Goal: Information Seeking & Learning: Learn about a topic

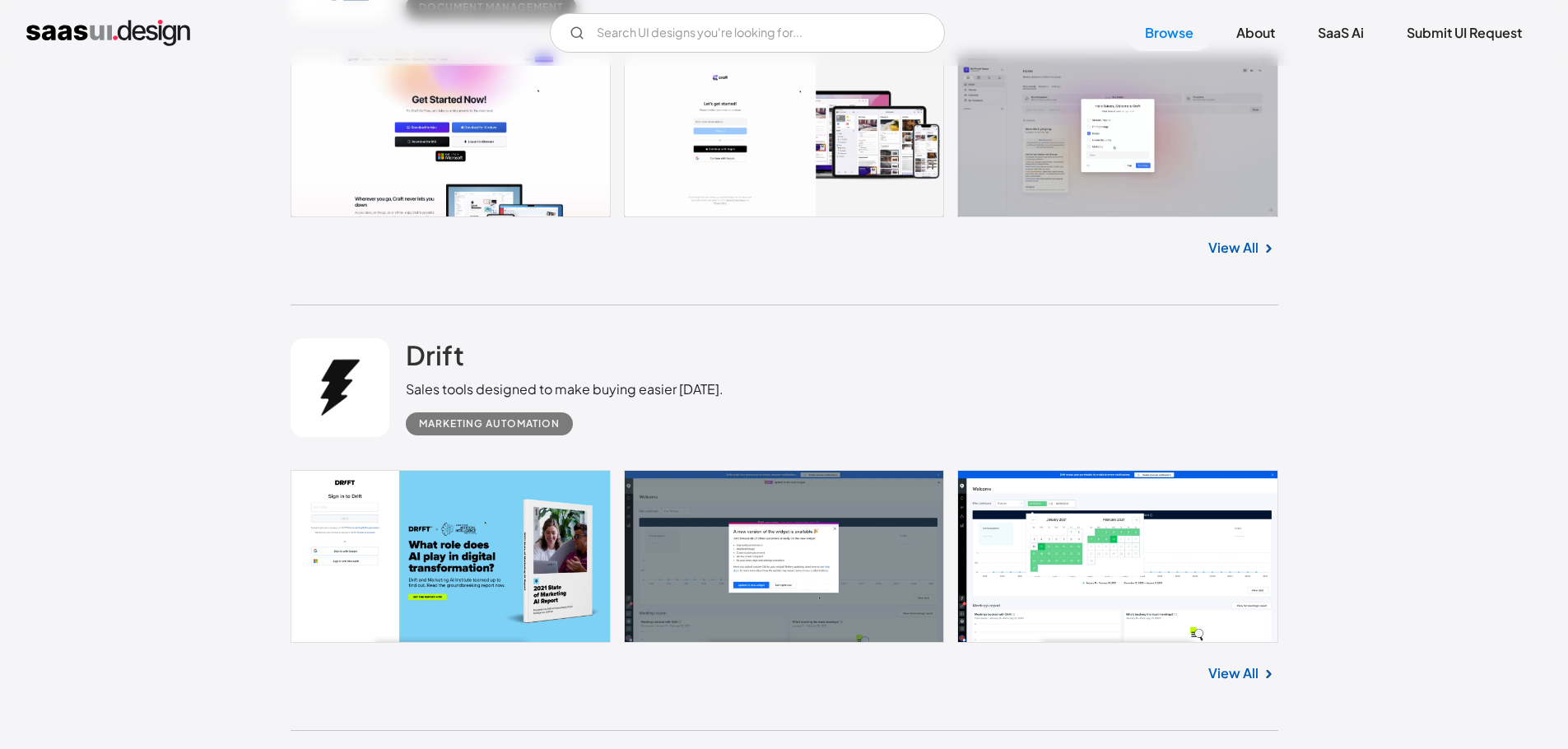
scroll to position [1130, 0]
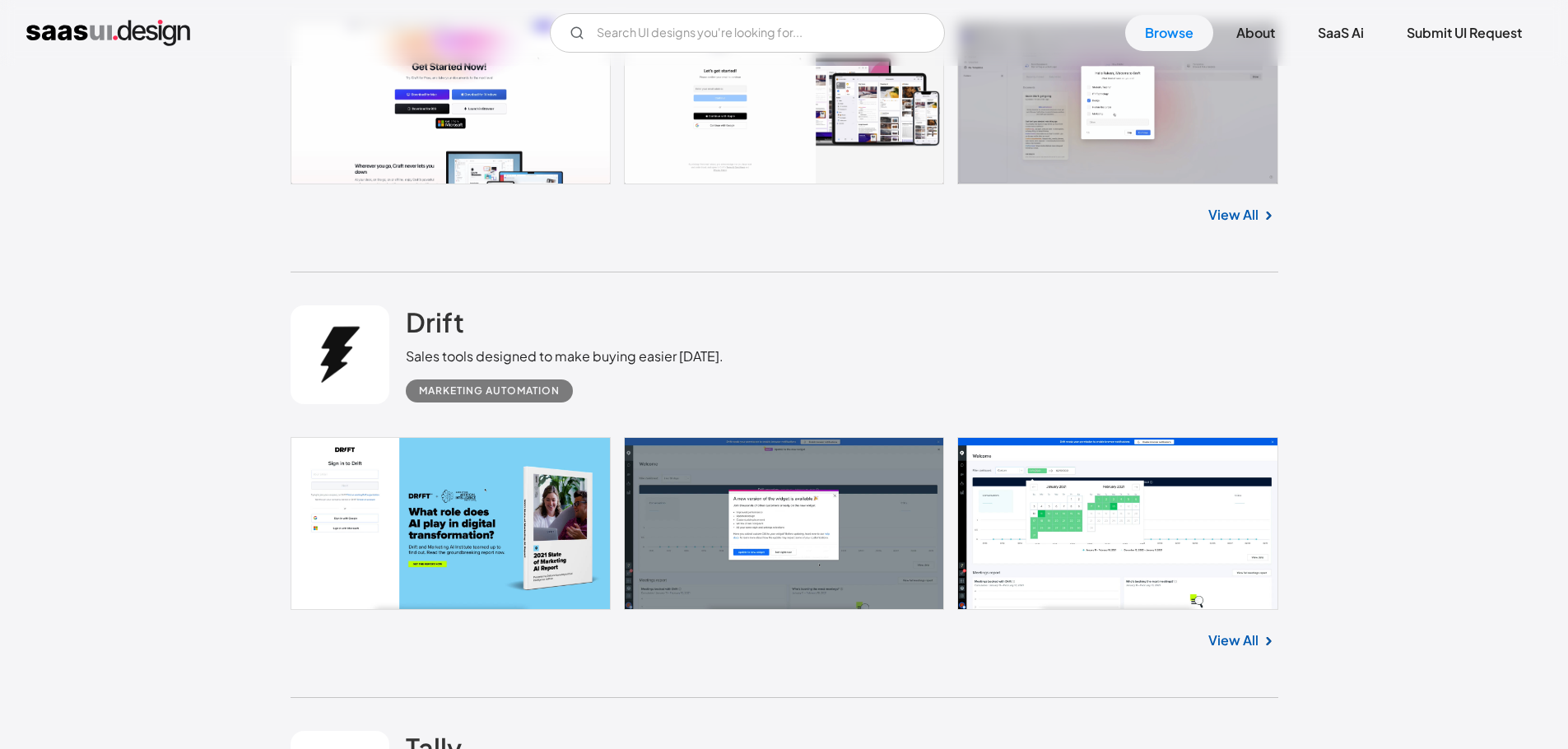
click at [536, 528] on link at bounding box center [784, 524] width 987 height 174
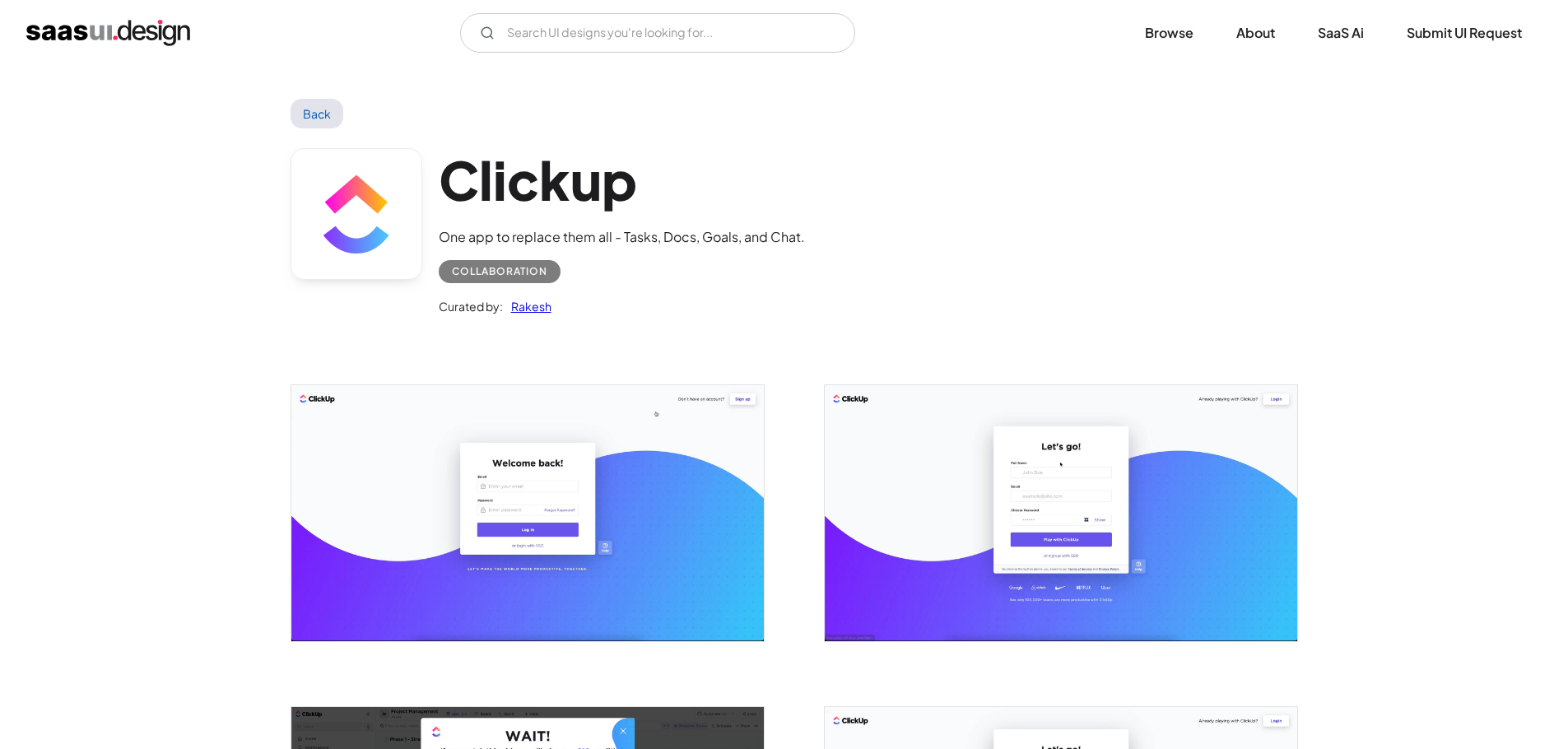
click at [775, 298] on div "Curated by: [PERSON_NAME]" at bounding box center [621, 299] width 366 height 32
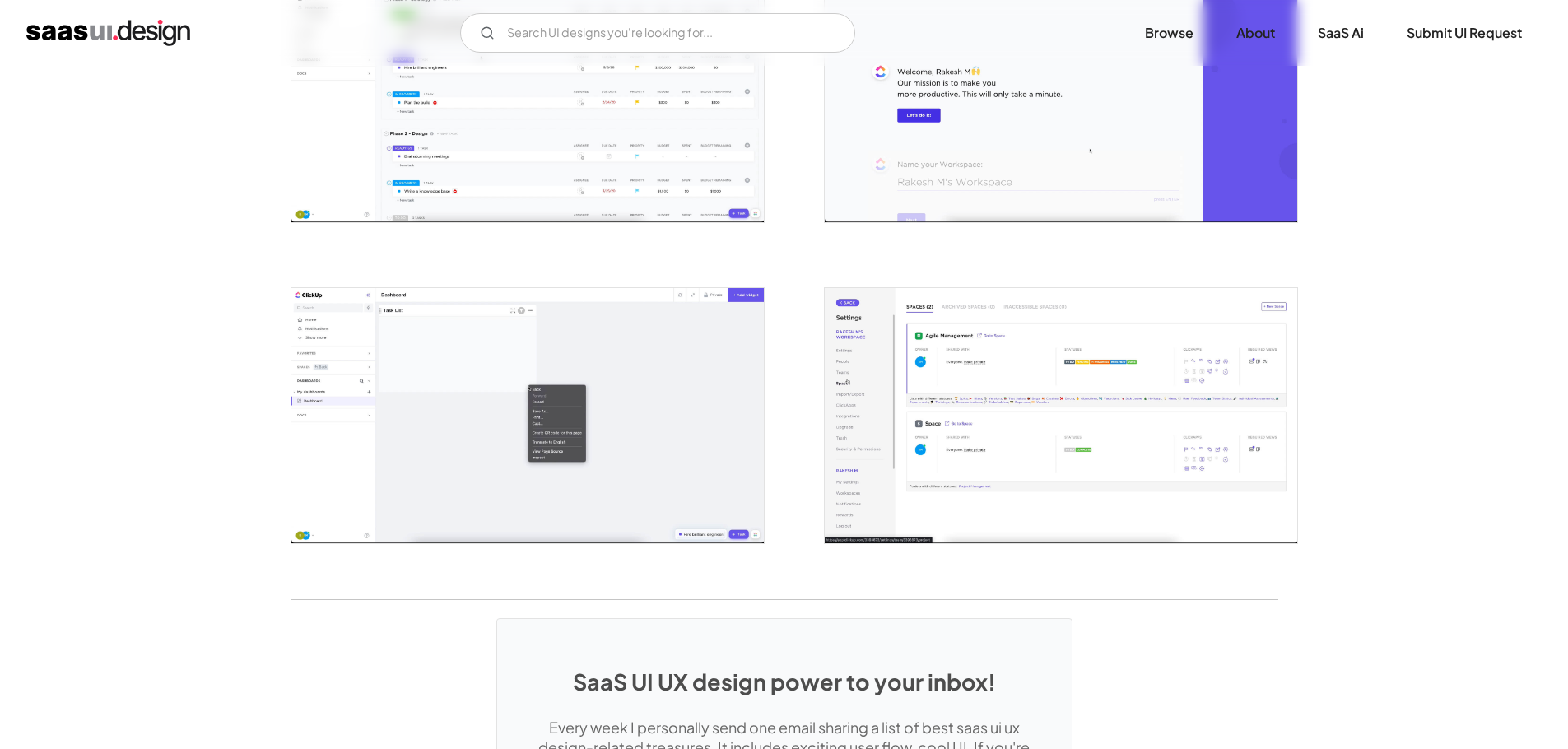
scroll to position [3700, 0]
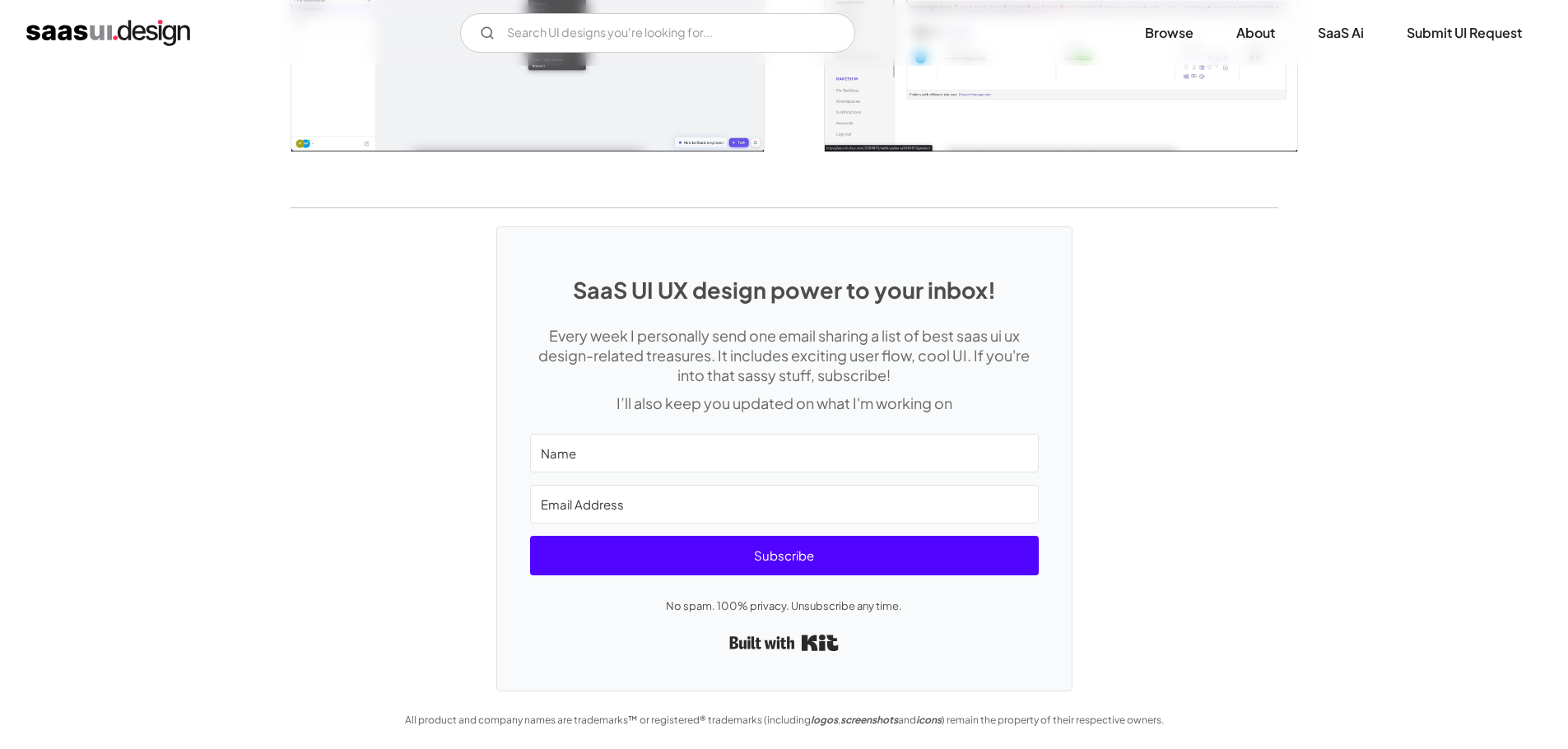
click at [655, 458] on input "Name" at bounding box center [784, 453] width 508 height 38
drag, startPoint x: 610, startPoint y: 497, endPoint x: 613, endPoint y: 522, distance: 25.2
click at [610, 498] on input "Email Address" at bounding box center [784, 503] width 508 height 38
click at [691, 648] on div "Built with Kit" at bounding box center [784, 642] width 508 height 30
drag, startPoint x: 683, startPoint y: 608, endPoint x: 909, endPoint y: 606, distance: 226.0
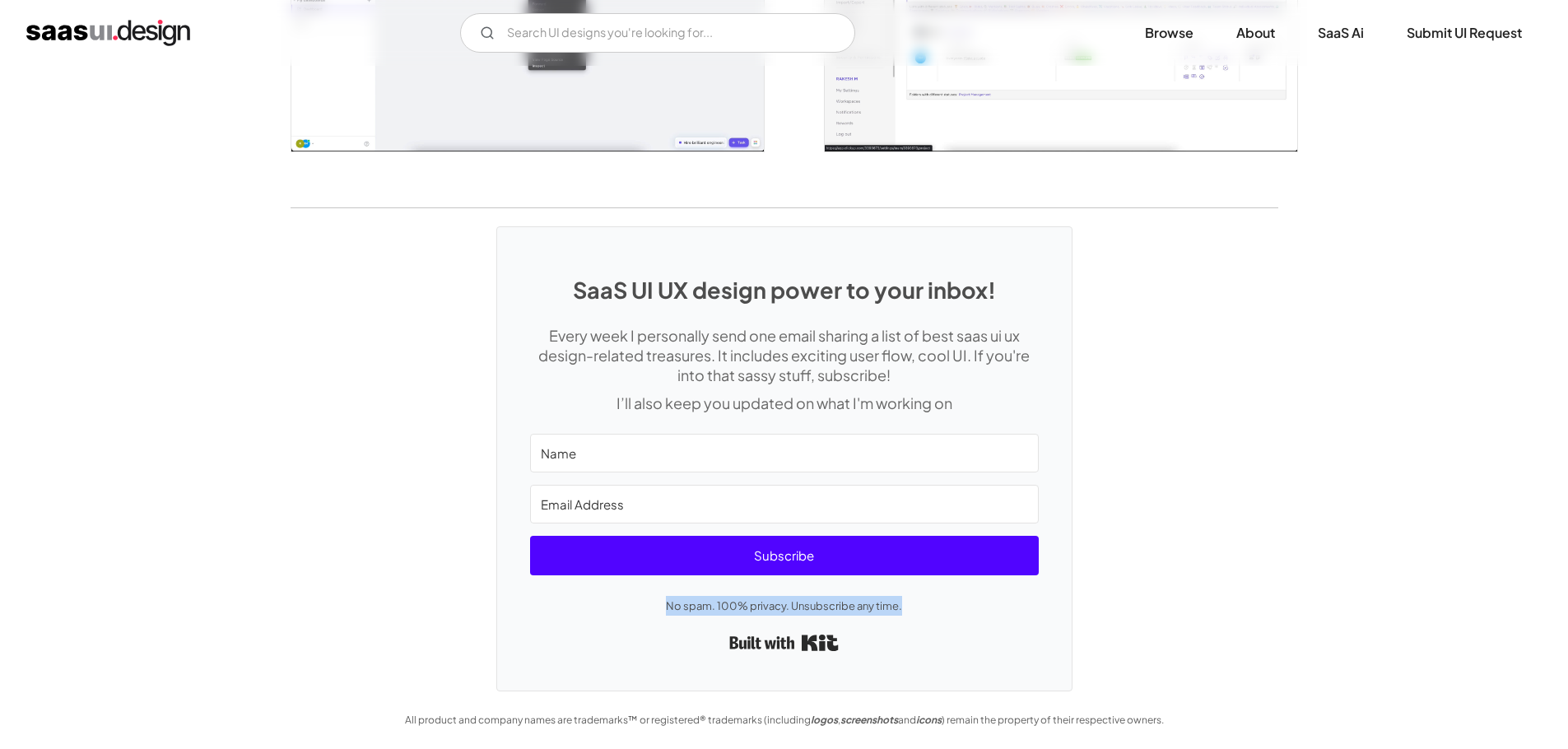
click at [909, 606] on p "No spam. 100% privacy. Unsubscribe any time." at bounding box center [784, 605] width 508 height 20
click at [947, 603] on p "No spam. 100% privacy. Unsubscribe any time." at bounding box center [784, 605] width 508 height 20
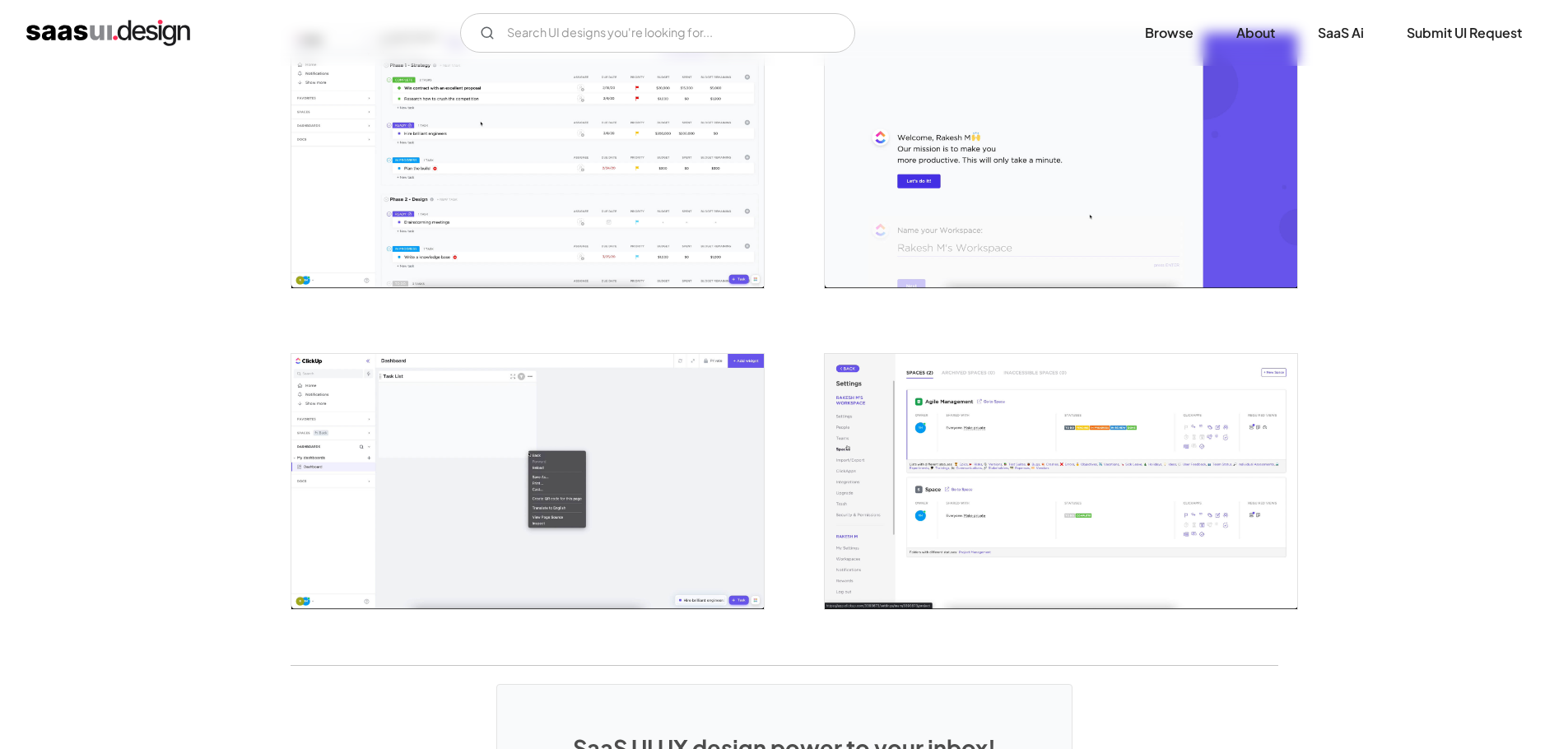
scroll to position [2499, 0]
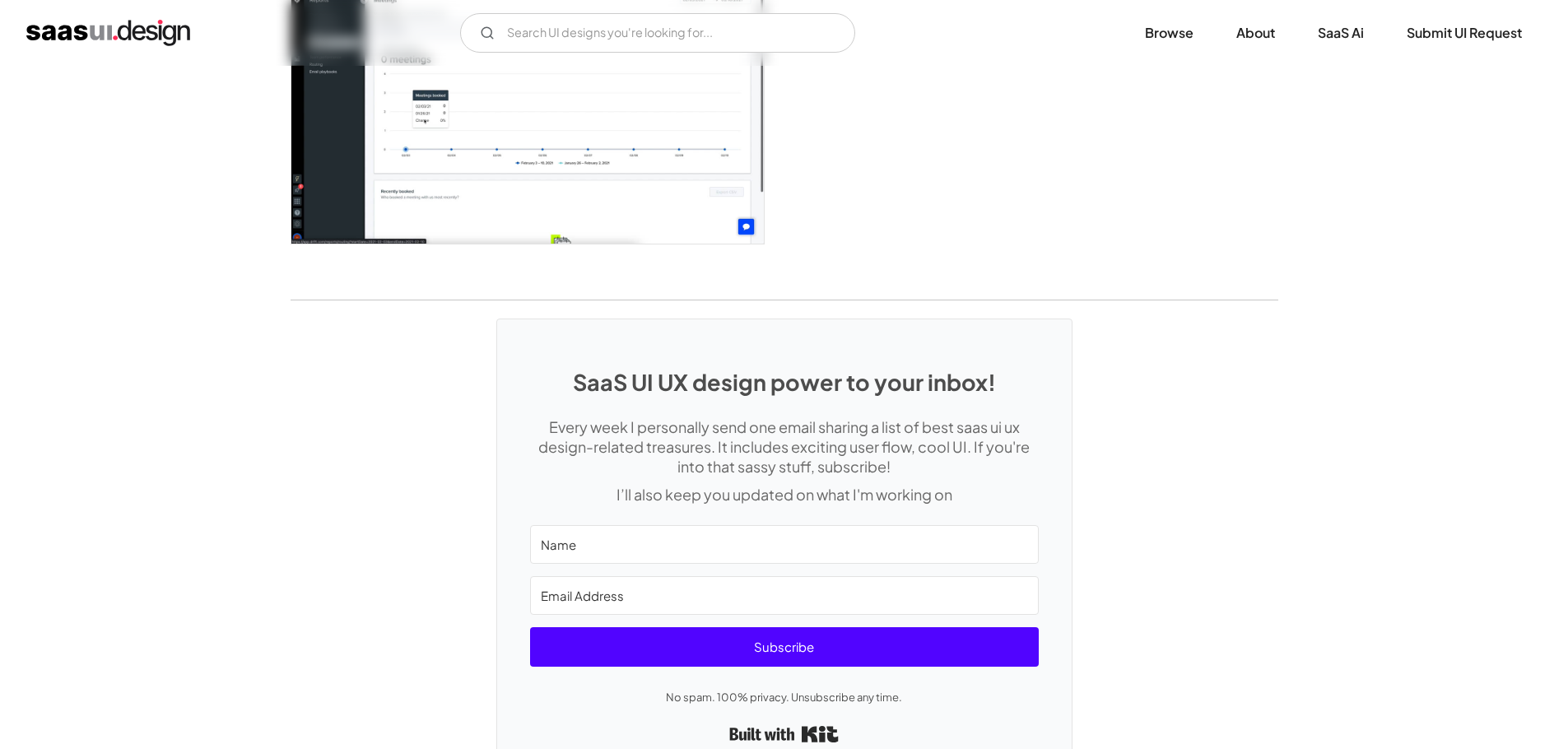
scroll to position [4332, 0]
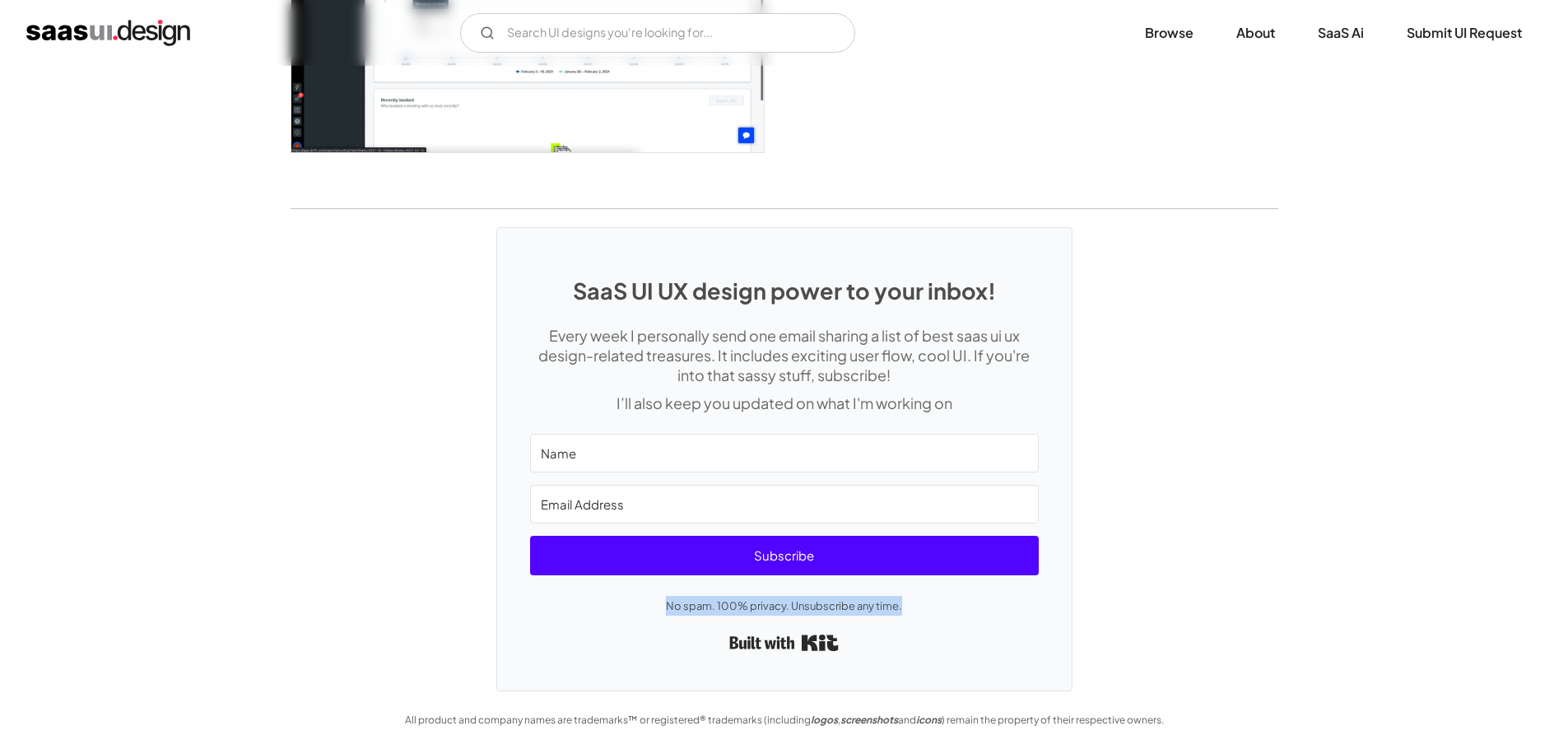
drag, startPoint x: 652, startPoint y: 604, endPoint x: 916, endPoint y: 604, distance: 264.0
click at [916, 604] on p "No spam. 100% privacy. Unsubscribe any time." at bounding box center [784, 605] width 508 height 20
click at [720, 617] on div "SaaS UI UX design power to your inbox! Every week I personally send one email s…" at bounding box center [784, 460] width 574 height 462
drag, startPoint x: 674, startPoint y: 608, endPoint x: 911, endPoint y: 608, distance: 237.0
click at [911, 608] on p "No spam. 100% privacy. Unsubscribe any time." at bounding box center [784, 605] width 508 height 20
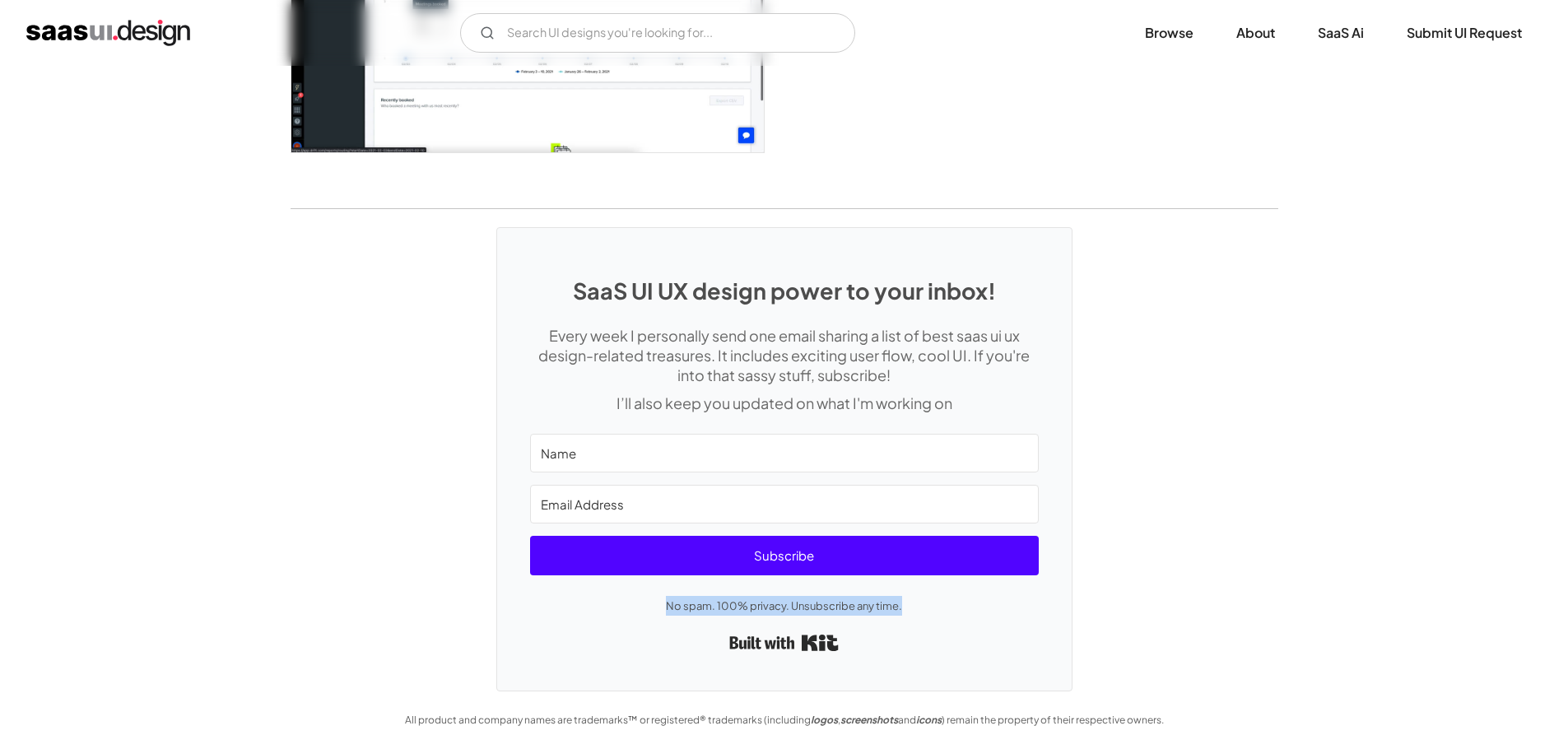
drag, startPoint x: 763, startPoint y: 609, endPoint x: 714, endPoint y: 609, distance: 49.0
click at [763, 609] on p "No spam. 100% privacy. Unsubscribe any time." at bounding box center [784, 605] width 508 height 20
drag, startPoint x: 671, startPoint y: 607, endPoint x: 910, endPoint y: 612, distance: 239.1
click at [910, 612] on p "No spam. 100% privacy. Unsubscribe any time." at bounding box center [784, 605] width 508 height 20
drag, startPoint x: 707, startPoint y: 642, endPoint x: 849, endPoint y: 642, distance: 142.0
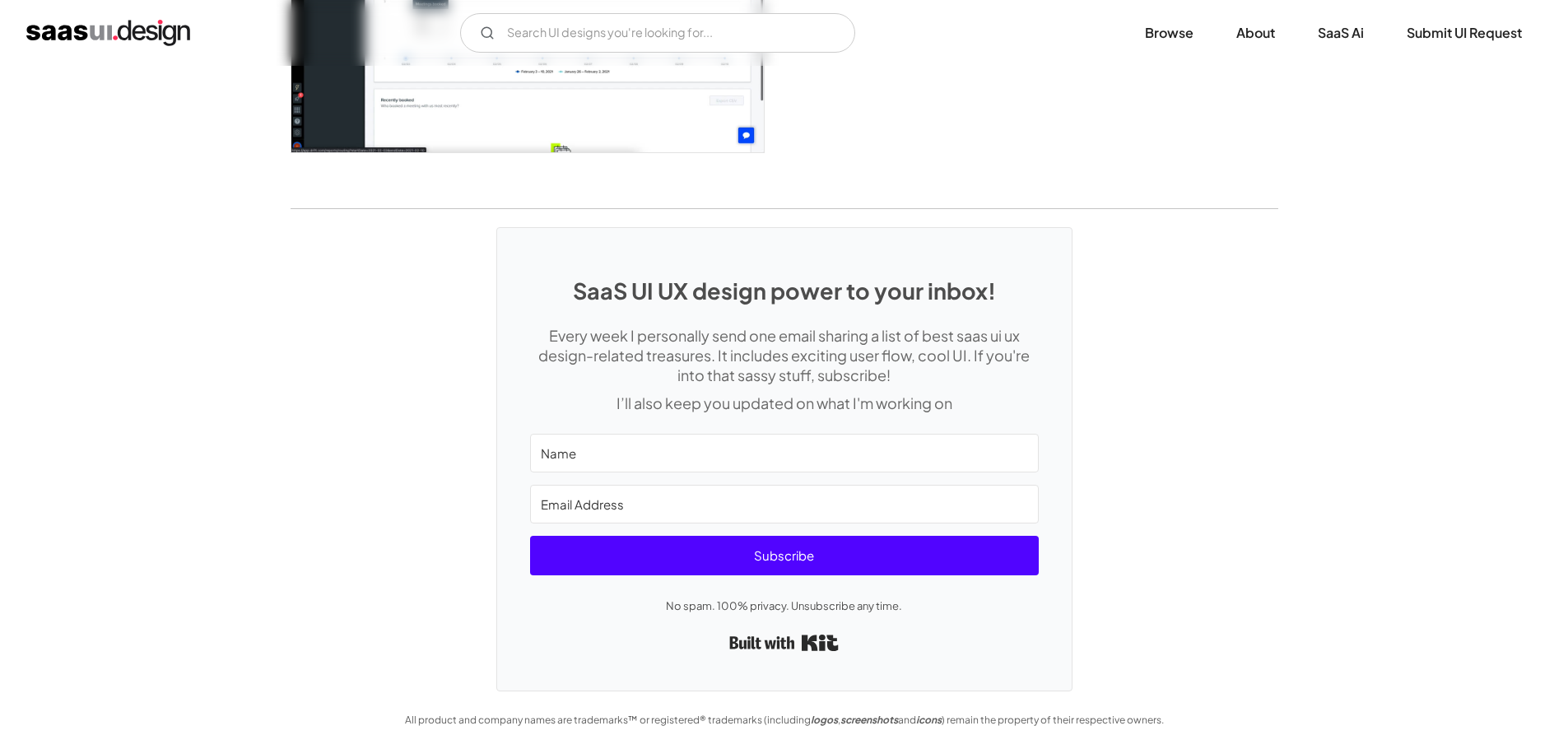
click at [848, 642] on div "Built with Kit" at bounding box center [784, 642] width 508 height 30
click at [928, 642] on div "Built with Kit" at bounding box center [784, 642] width 508 height 30
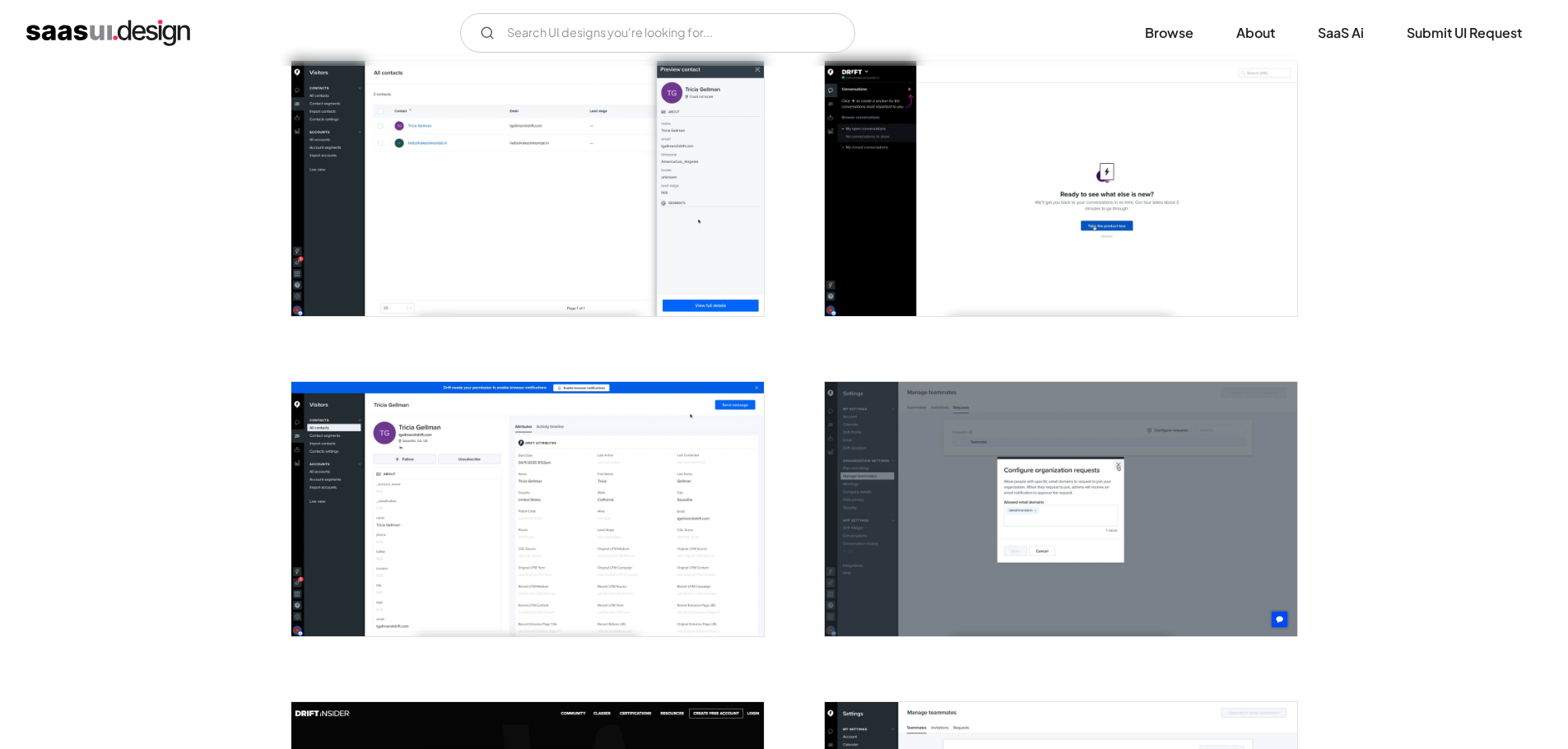
scroll to position [2029, 0]
